Goal: Information Seeking & Learning: Learn about a topic

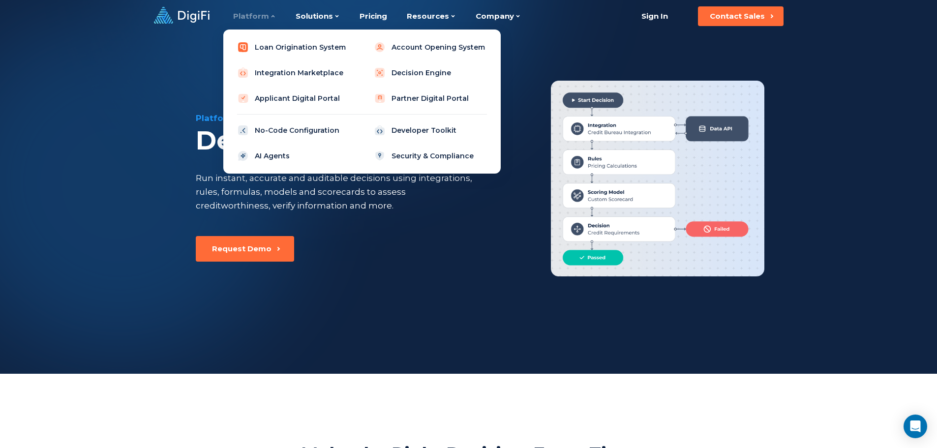
click at [267, 45] on link "Loan Origination System" at bounding box center [293, 47] width 125 height 20
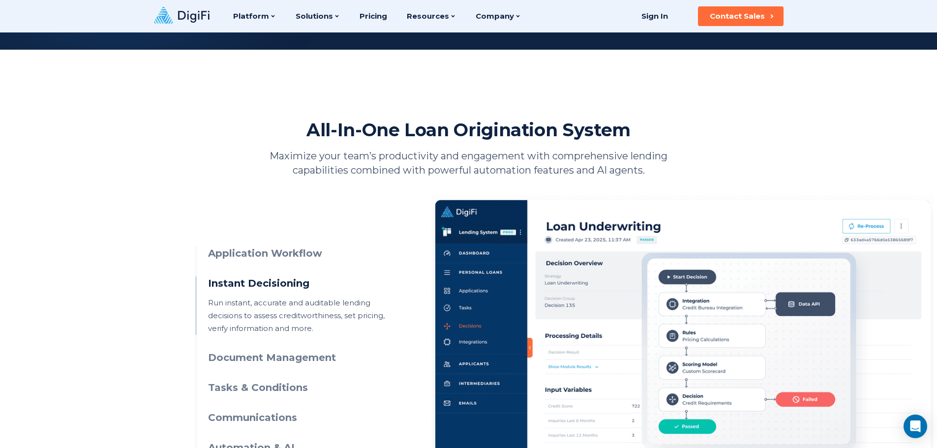
scroll to position [246, 0]
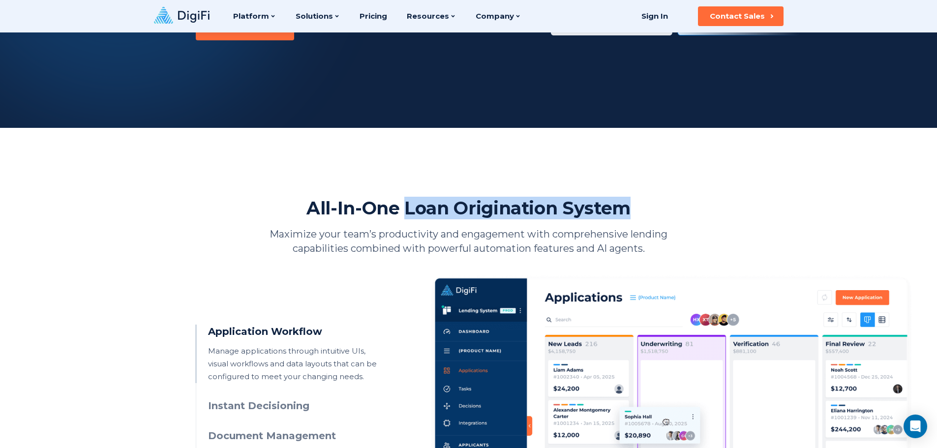
drag, startPoint x: 404, startPoint y: 208, endPoint x: 641, endPoint y: 206, distance: 236.5
click at [641, 206] on div "All-In-One Loan Origination System Maximize your team’s productivity and engage…" at bounding box center [469, 226] width 546 height 59
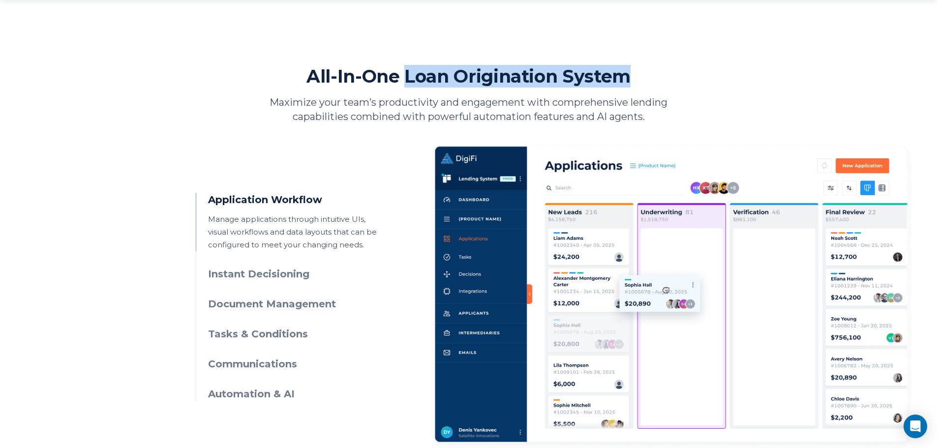
scroll to position [393, 0]
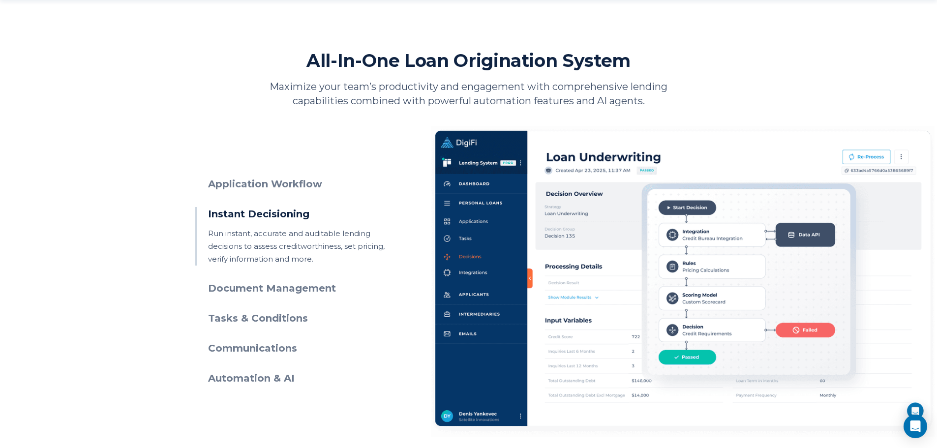
click at [246, 288] on h3 "Document Management" at bounding box center [297, 288] width 178 height 14
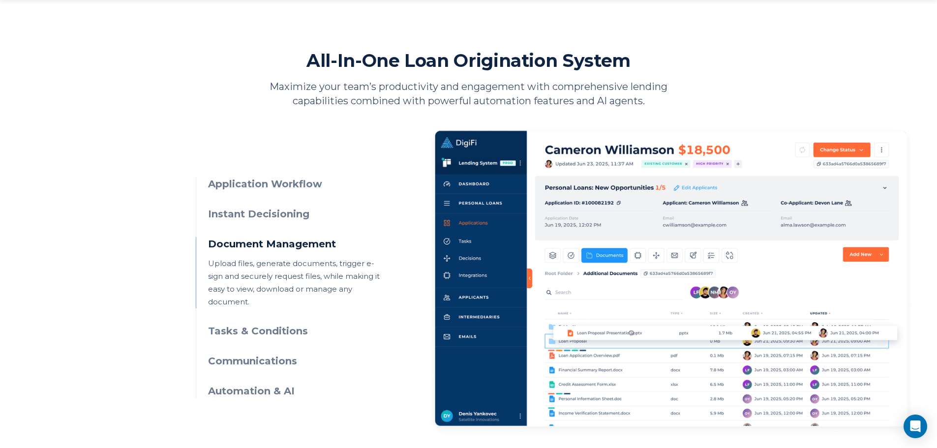
click at [270, 324] on h3 "Tasks & Conditions" at bounding box center [297, 331] width 178 height 14
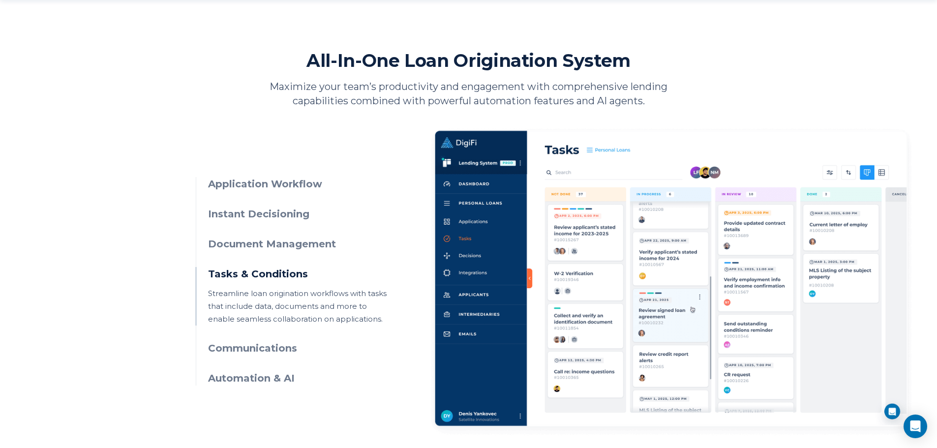
click at [246, 377] on h3 "Automation & AI" at bounding box center [297, 378] width 178 height 14
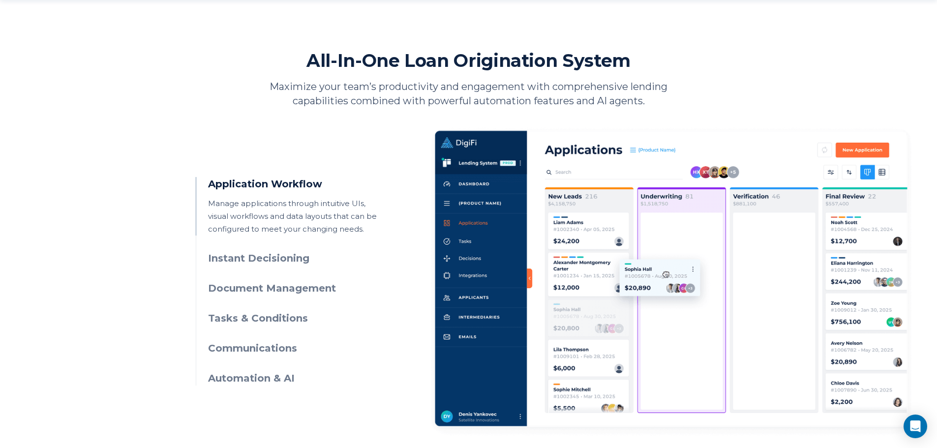
click at [268, 380] on h3 "Automation & AI" at bounding box center [297, 378] width 178 height 14
